Goal: Task Accomplishment & Management: Manage account settings

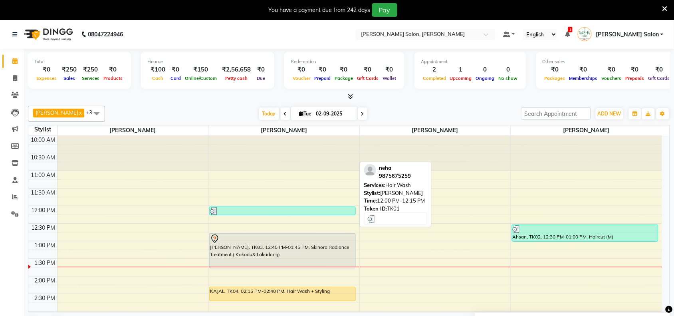
scroll to position [50, 0]
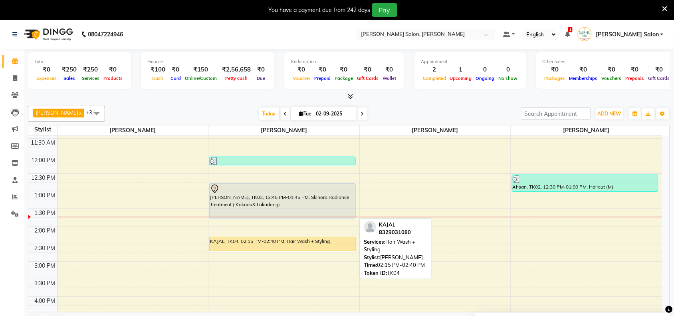
drag, startPoint x: 224, startPoint y: 252, endPoint x: 244, endPoint y: 254, distance: 20.5
click at [244, 254] on div "10:00 AM 10:30 AM 11:00 AM 11:30 AM 12:00 PM 12:30 PM 1:00 PM 1:30 PM 2:00 PM 2…" at bounding box center [345, 296] width 634 height 421
click at [256, 246] on div "neha, TK01, 12:00 PM-12:15 PM, Hair Wash [PERSON_NAME], TK03, 12:45 PM-01:45 PM…" at bounding box center [284, 296] width 151 height 421
click at [262, 241] on div "KAJAL, TK04, 02:15 PM-02:40 PM, Hair Wash + Styling" at bounding box center [282, 244] width 145 height 14
select select "1"
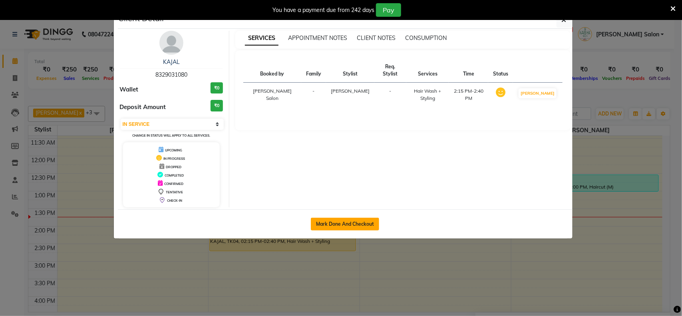
click at [330, 218] on button "Mark Done And Checkout" at bounding box center [345, 224] width 68 height 13
select select "service"
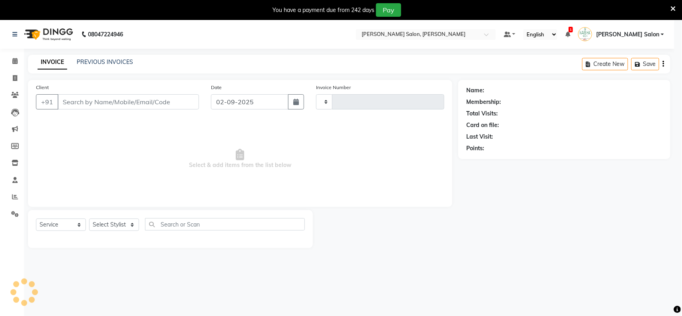
type input "3463"
select select "5497"
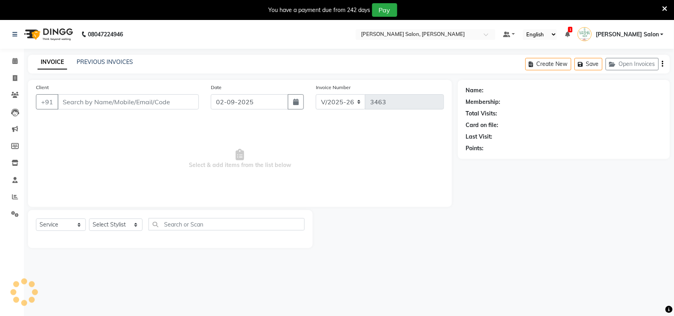
type input "8329031080"
select select "72112"
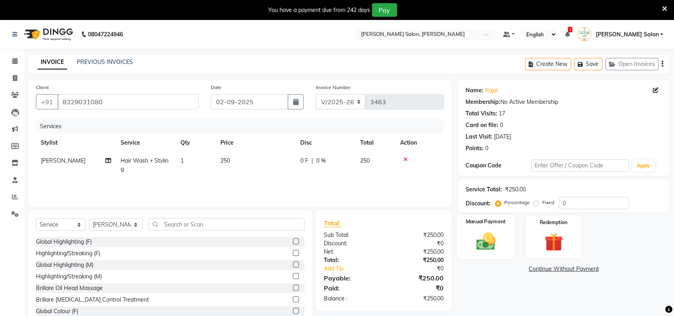
click at [483, 232] on img at bounding box center [486, 242] width 31 height 22
click at [546, 268] on span "UPI" at bounding box center [543, 269] width 12 height 9
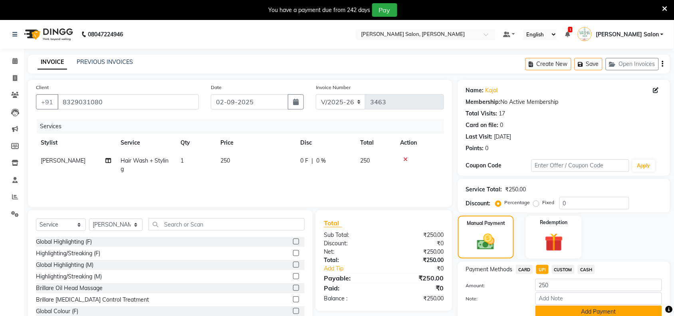
click at [549, 310] on button "Add Payment" at bounding box center [599, 312] width 127 height 12
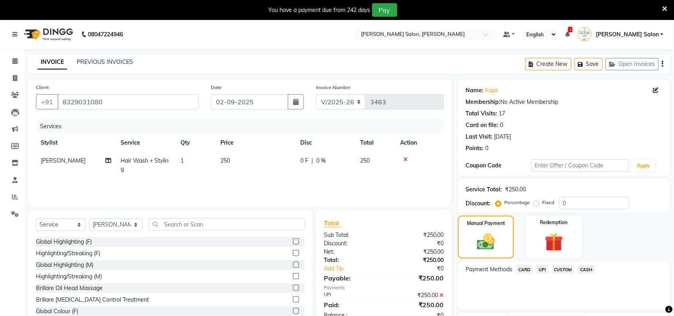
scroll to position [67, 0]
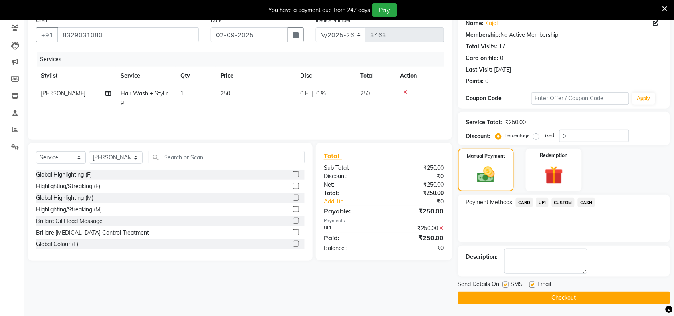
click at [559, 293] on button "Checkout" at bounding box center [564, 298] width 212 height 12
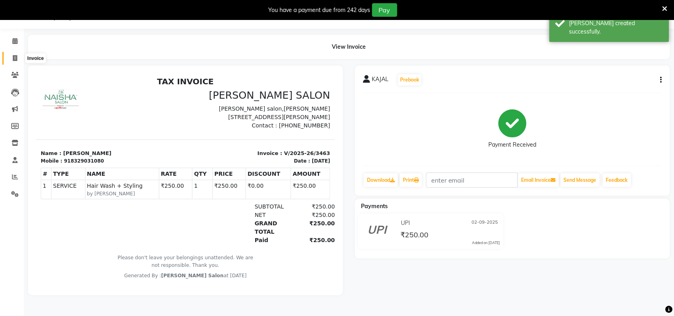
click at [13, 58] on icon at bounding box center [15, 58] width 4 height 6
select select "5497"
select select "service"
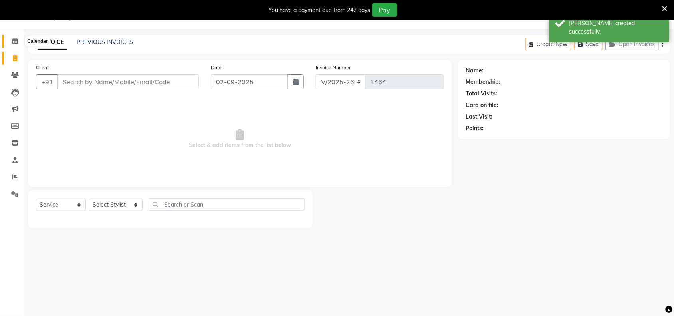
click at [14, 41] on icon at bounding box center [14, 41] width 5 height 6
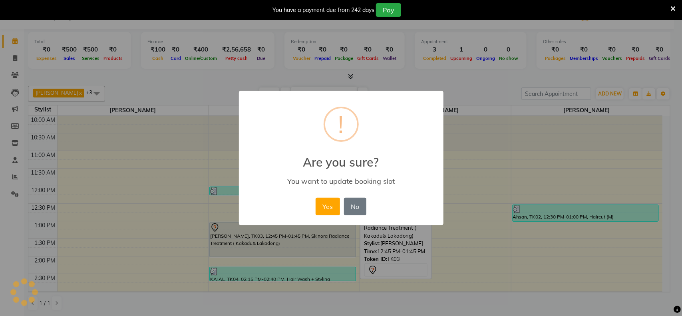
drag, startPoint x: 323, startPoint y: 223, endPoint x: 326, endPoint y: 235, distance: 12.1
click at [326, 235] on div "× ! Are you sure? You want to update booking slot Yes No No" at bounding box center [341, 158] width 682 height 316
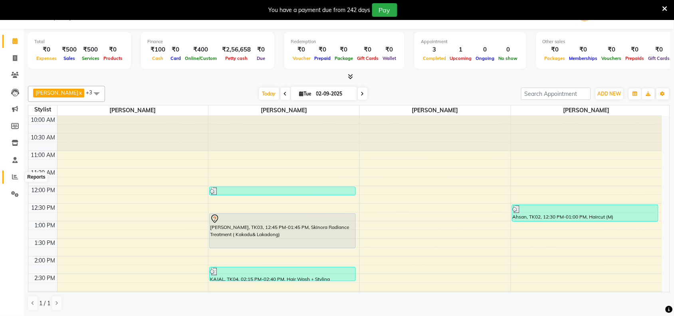
click at [12, 178] on icon at bounding box center [15, 177] width 6 height 6
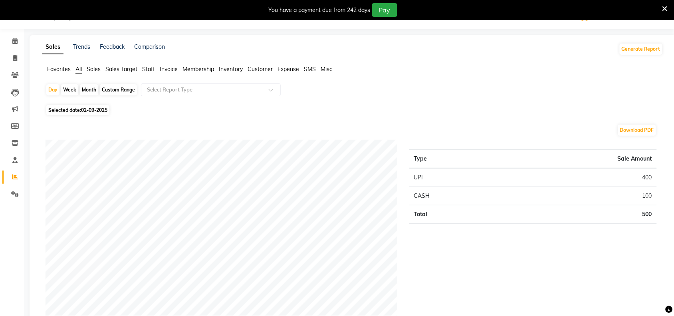
click at [89, 88] on div "Month" at bounding box center [89, 89] width 18 height 11
select select "9"
select select "2025"
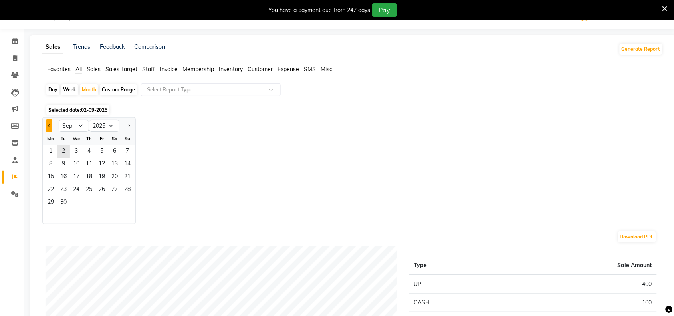
click at [49, 123] on button "Previous month" at bounding box center [49, 125] width 6 height 13
select select "8"
click at [102, 151] on span "1" at bounding box center [101, 151] width 13 height 13
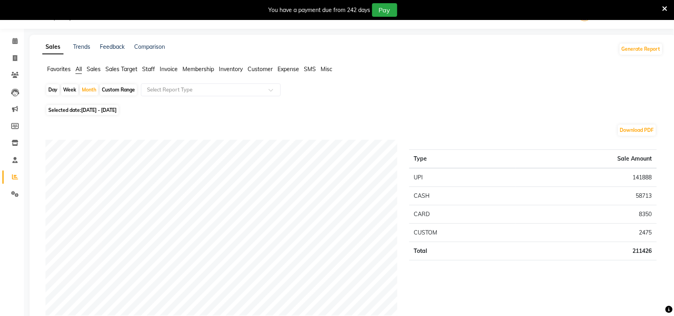
click at [149, 68] on span "Staff" at bounding box center [148, 69] width 13 height 7
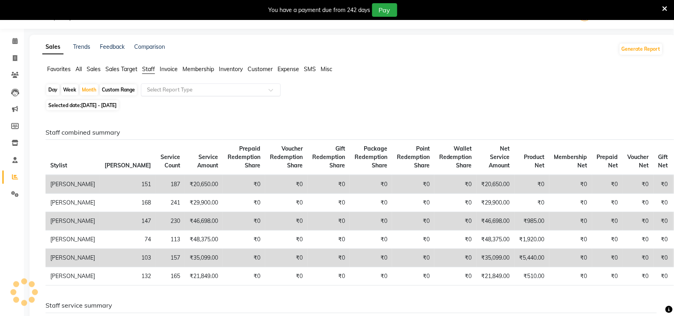
click at [273, 92] on span at bounding box center [274, 92] width 10 height 8
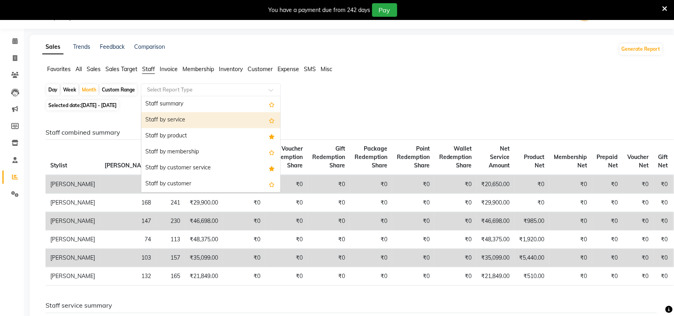
click at [185, 120] on div "Staff by service" at bounding box center [210, 120] width 139 height 16
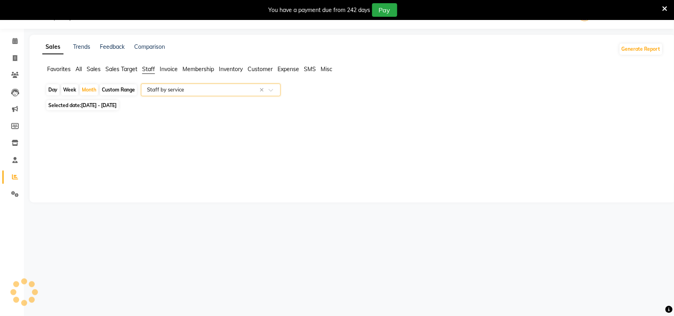
select select "full_report"
select select "csv"
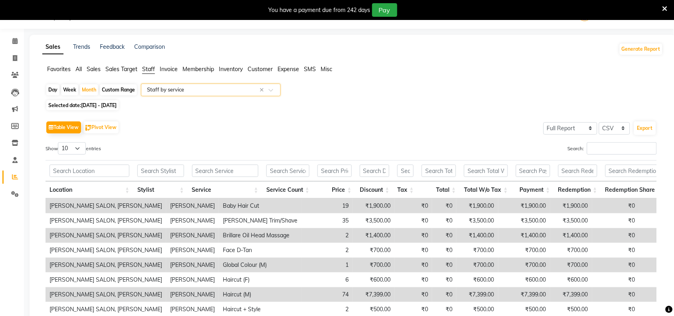
scroll to position [120, 0]
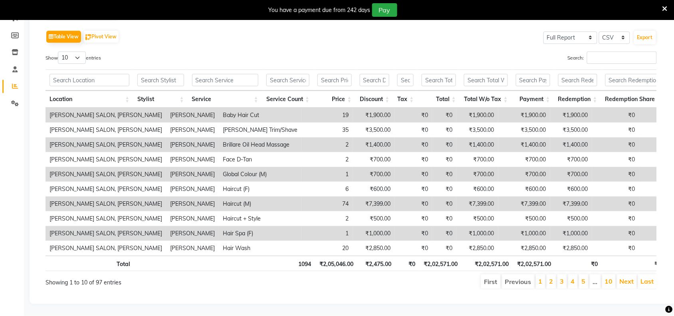
click at [549, 282] on li "2" at bounding box center [552, 281] width 10 height 14
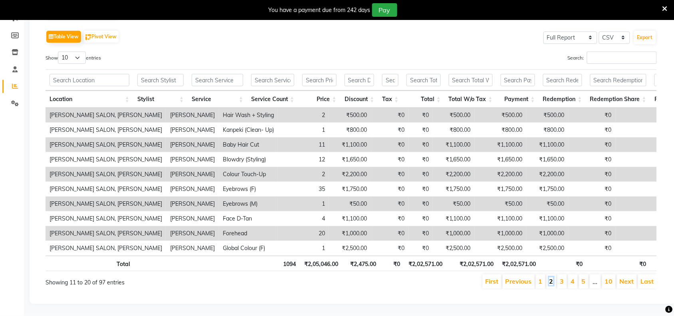
click at [553, 282] on link "2" at bounding box center [552, 281] width 4 height 8
click at [562, 282] on link "3" at bounding box center [562, 281] width 4 height 8
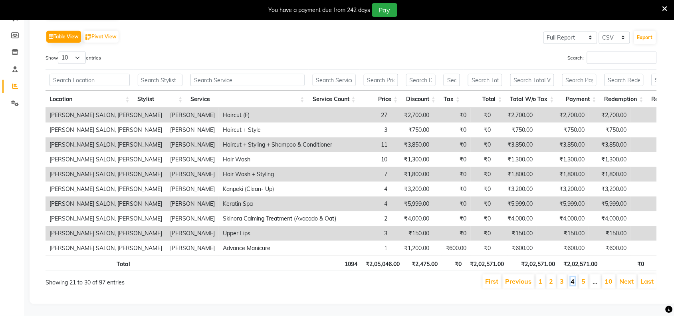
click at [571, 282] on link "4" at bounding box center [573, 281] width 4 height 8
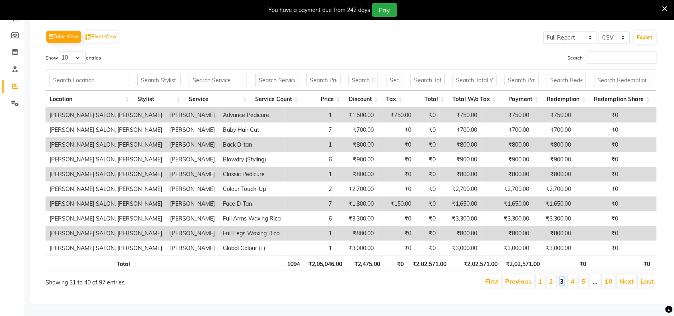
click at [562, 282] on link "3" at bounding box center [562, 281] width 4 height 8
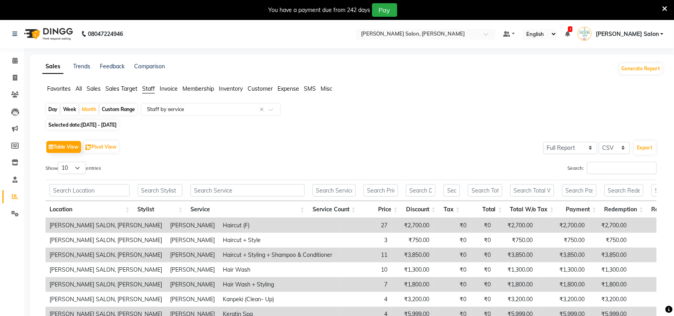
scroll to position [0, 0]
click at [13, 61] on icon at bounding box center [14, 61] width 5 height 6
